Goal: Task Accomplishment & Management: Complete application form

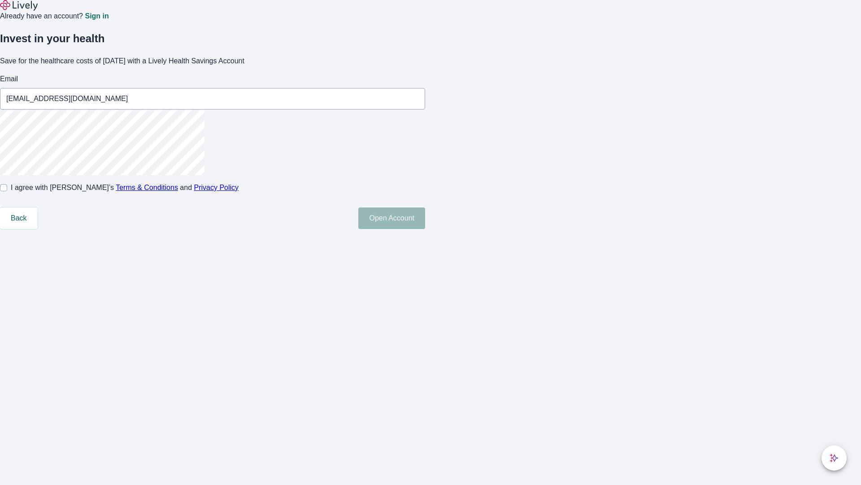
click at [7, 191] on input "I agree with Lively’s Terms & Conditions and Privacy Policy" at bounding box center [3, 187] width 7 height 7
checkbox input "true"
click at [425, 229] on button "Open Account" at bounding box center [391, 218] width 67 height 22
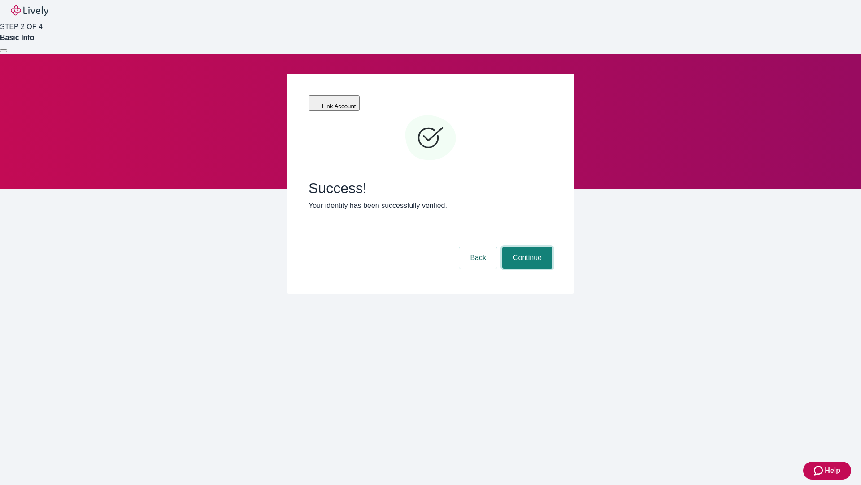
click at [526, 247] on button "Continue" at bounding box center [527, 258] width 50 height 22
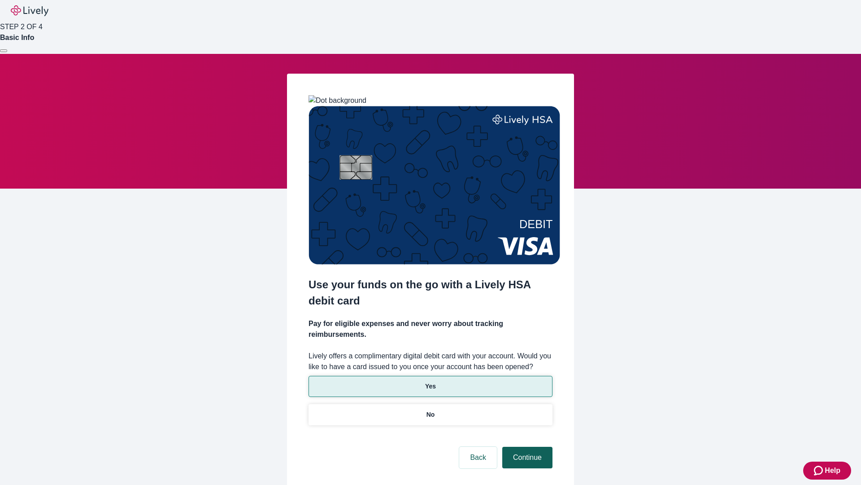
click at [430, 381] on p "Yes" at bounding box center [430, 385] width 11 height 9
click at [526, 446] on button "Continue" at bounding box center [527, 457] width 50 height 22
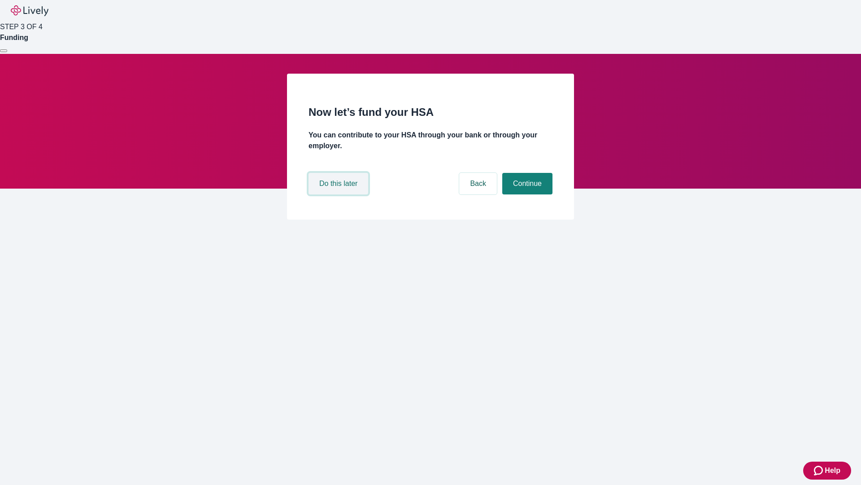
click at [340, 194] on button "Do this later" at bounding box center [339, 184] width 60 height 22
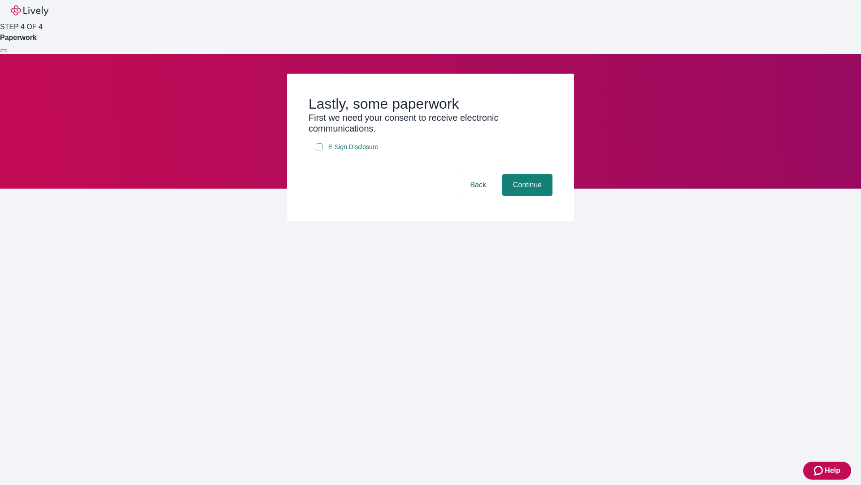
click at [319, 150] on input "E-Sign Disclosure" at bounding box center [319, 146] width 7 height 7
checkbox input "true"
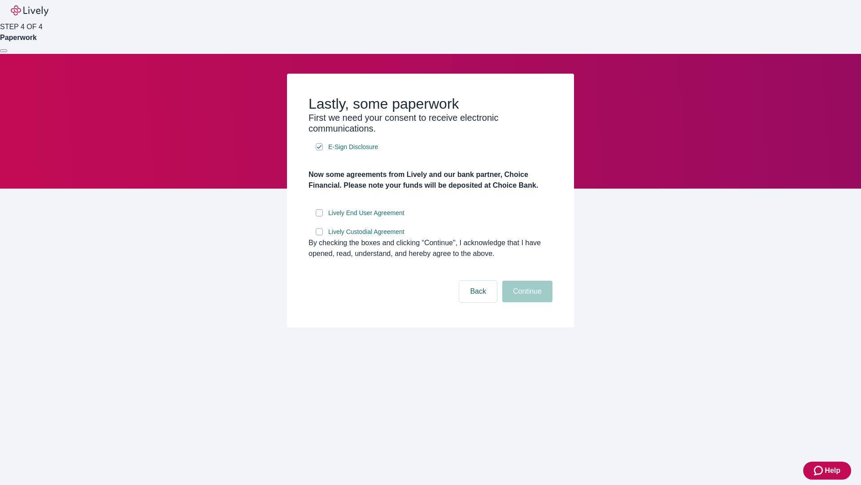
click at [319, 216] on input "Lively End User Agreement" at bounding box center [319, 212] width 7 height 7
checkbox input "true"
click at [319, 235] on input "Lively Custodial Agreement" at bounding box center [319, 231] width 7 height 7
checkbox input "true"
click at [526, 302] on button "Continue" at bounding box center [527, 291] width 50 height 22
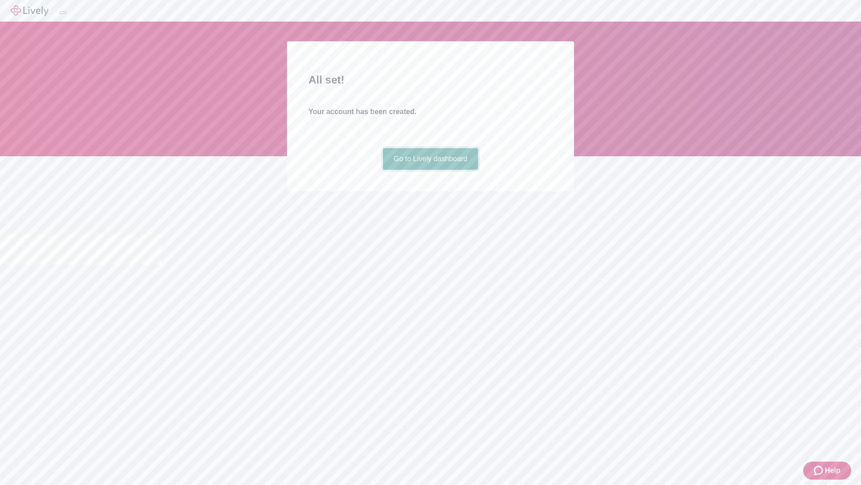
click at [430, 170] on link "Go to Lively dashboard" at bounding box center [431, 159] width 96 height 22
